Goal: Use online tool/utility: Utilize a website feature to perform a specific function

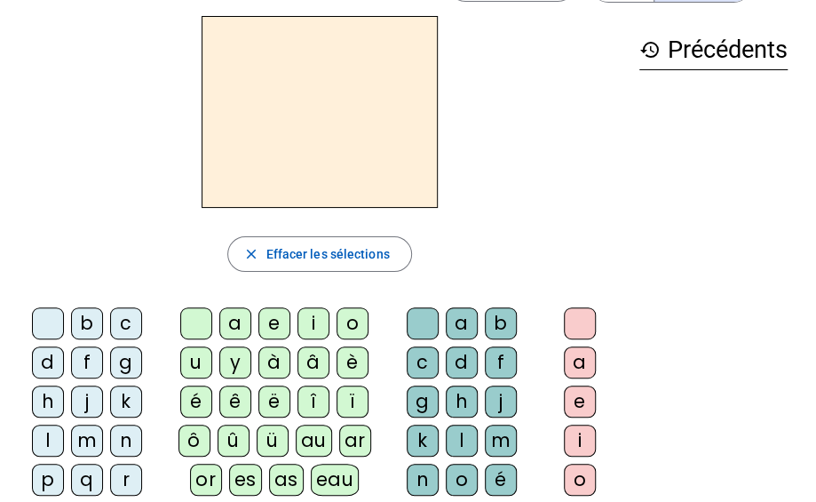
scroll to position [62, 0]
click at [81, 434] on div "m" at bounding box center [87, 440] width 32 height 32
click at [230, 321] on div "a" at bounding box center [235, 323] width 32 height 32
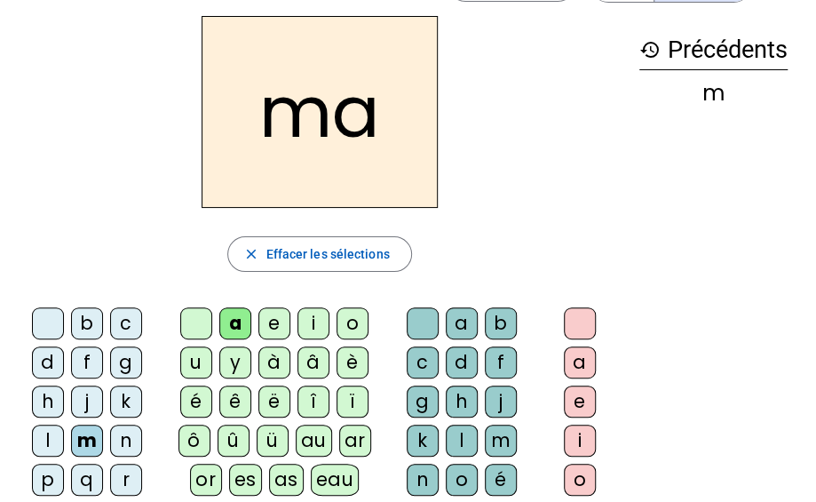
click at [46, 434] on div "l" at bounding box center [48, 440] width 32 height 32
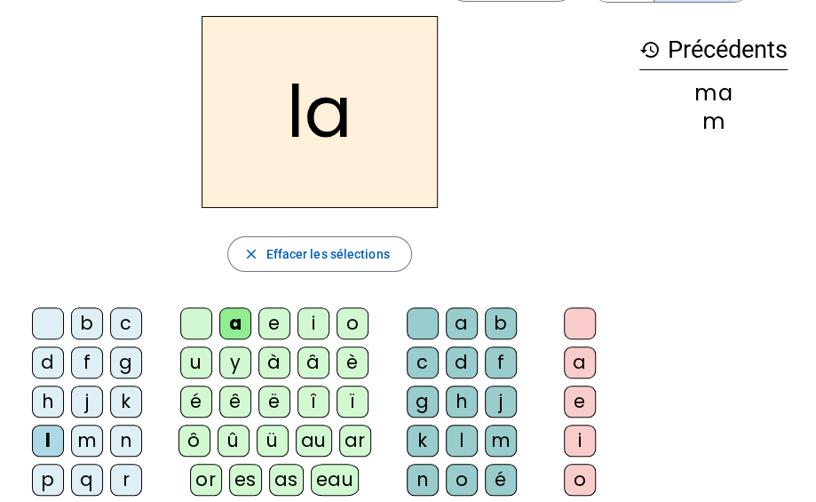
click at [267, 316] on div "e" at bounding box center [274, 323] width 32 height 32
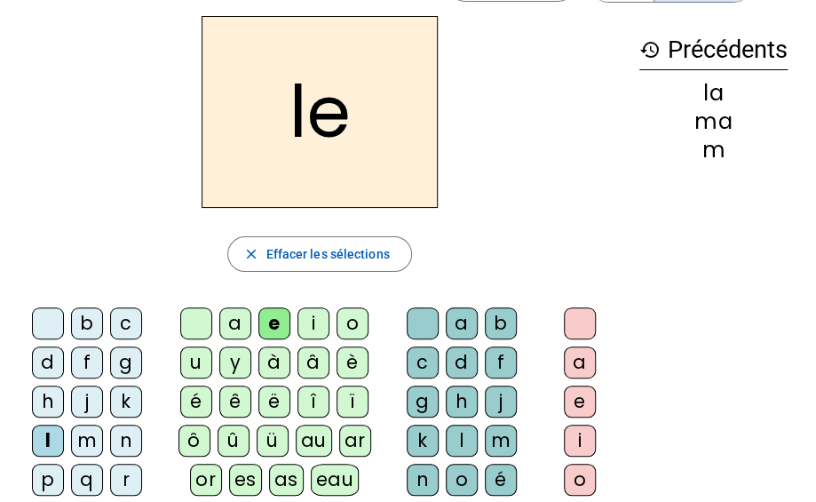
click at [44, 352] on div "d" at bounding box center [48, 362] width 32 height 32
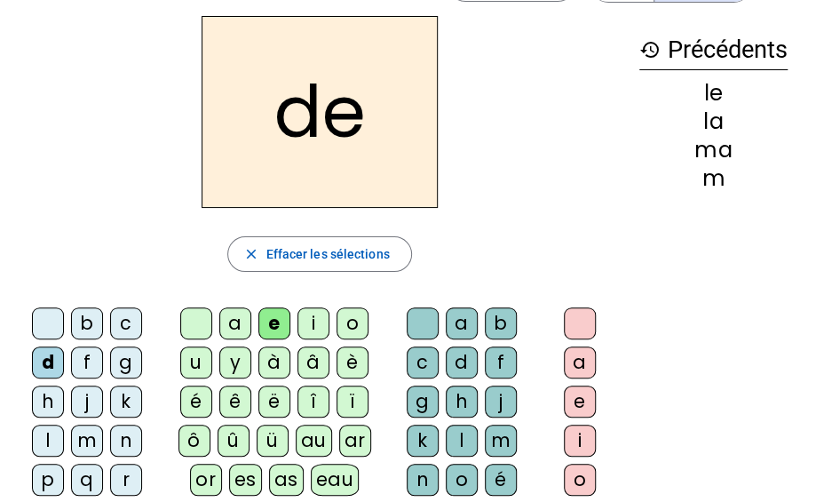
click at [198, 363] on div "u" at bounding box center [196, 362] width 32 height 32
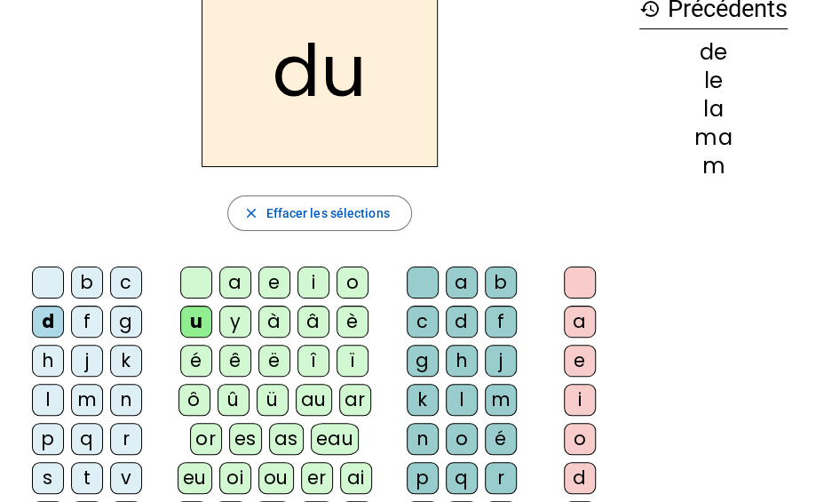
scroll to position [105, 0]
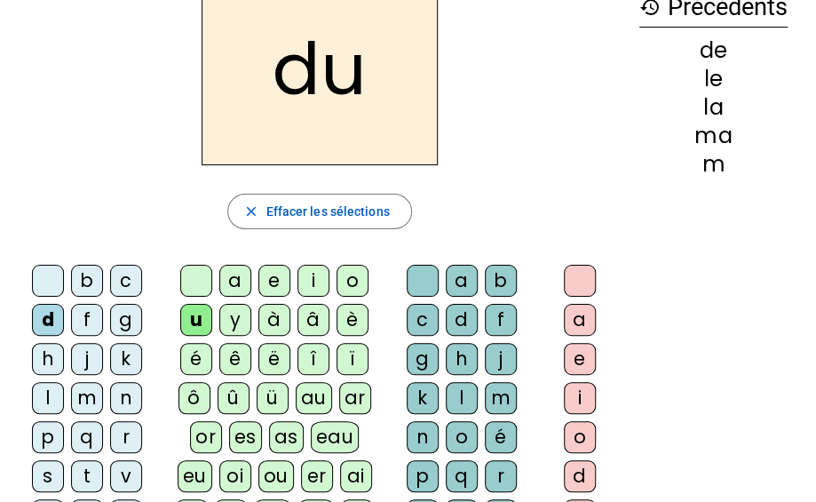
click at [86, 468] on div "t" at bounding box center [87, 476] width 32 height 32
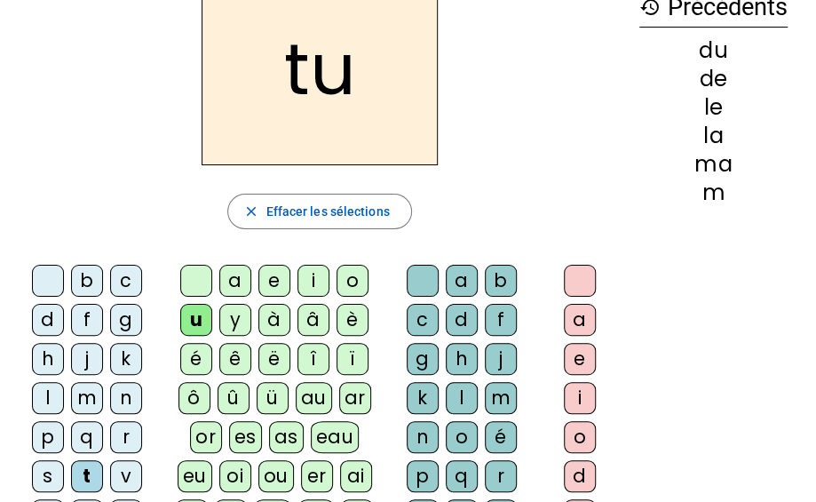
click at [236, 281] on div "a" at bounding box center [235, 281] width 32 height 32
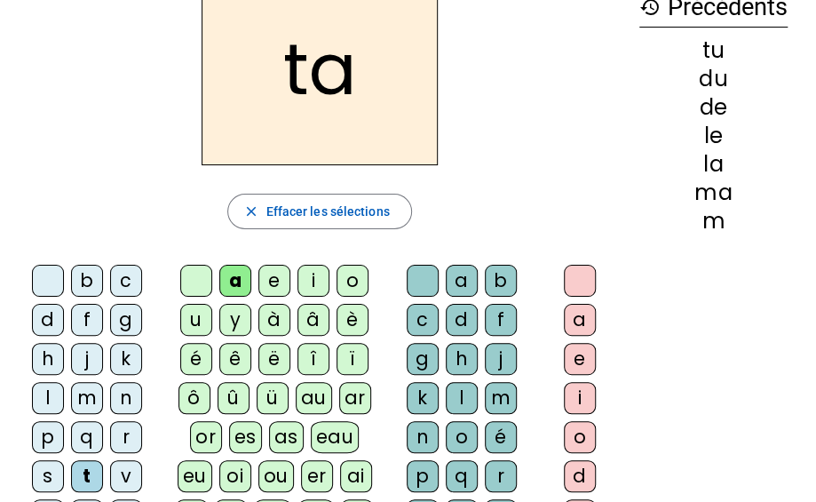
click at [273, 281] on div "e" at bounding box center [274, 281] width 32 height 32
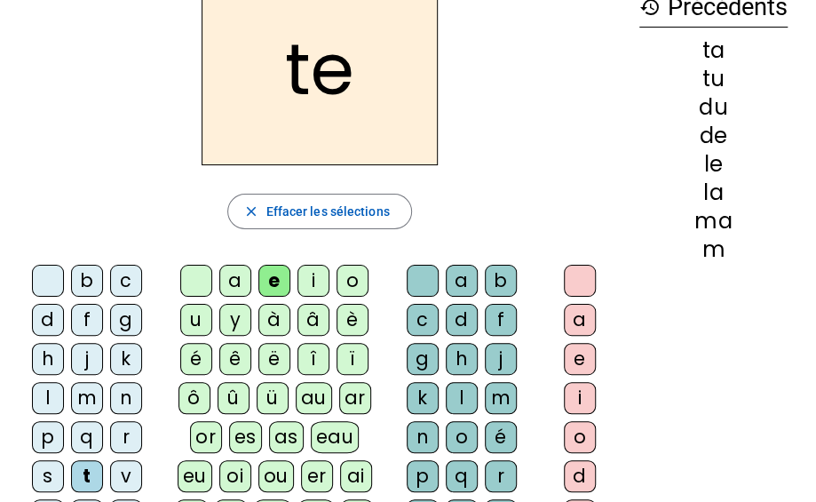
click at [93, 403] on div "m" at bounding box center [87, 398] width 32 height 32
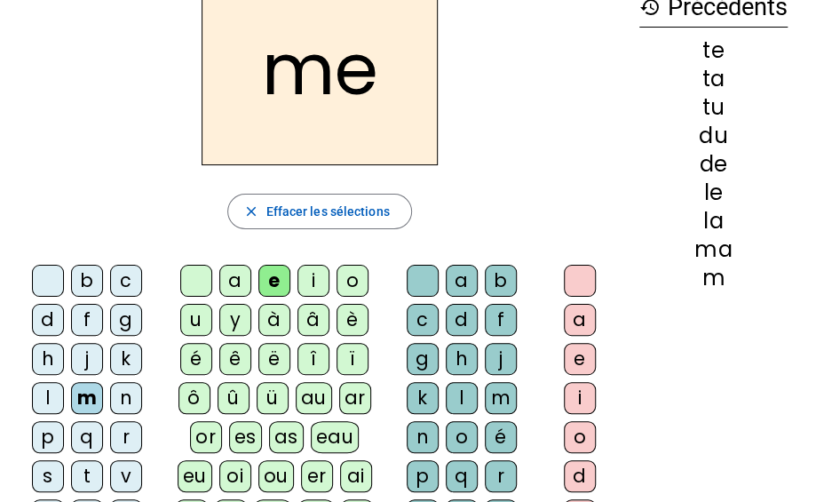
click at [93, 403] on div "m" at bounding box center [87, 398] width 32 height 32
